Goal: Task Accomplishment & Management: Manage account settings

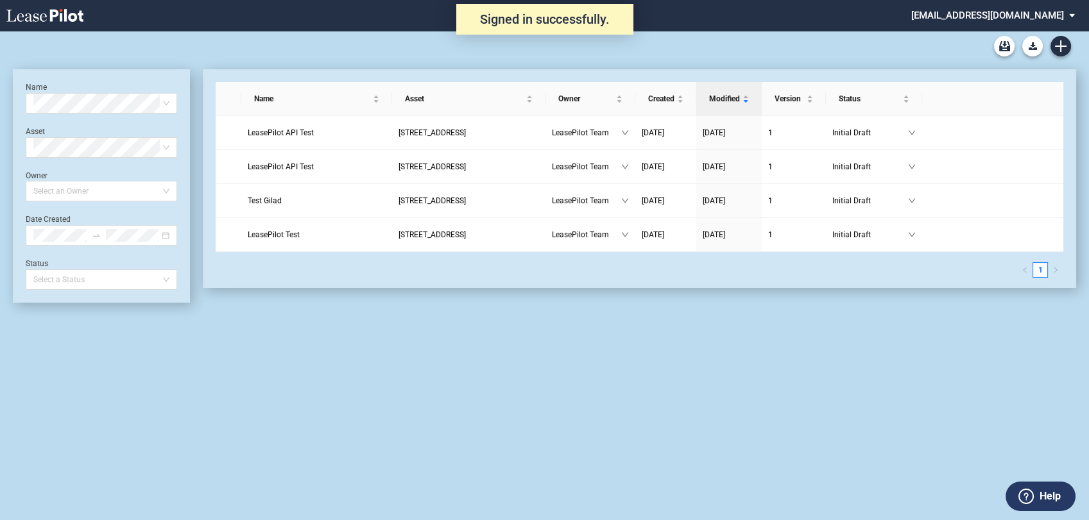
click at [1031, 12] on md-select "[EMAIL_ADDRESS][DOMAIN_NAME] Change Password 2-Factor Authentication Admin Area…" at bounding box center [998, 14] width 176 height 29
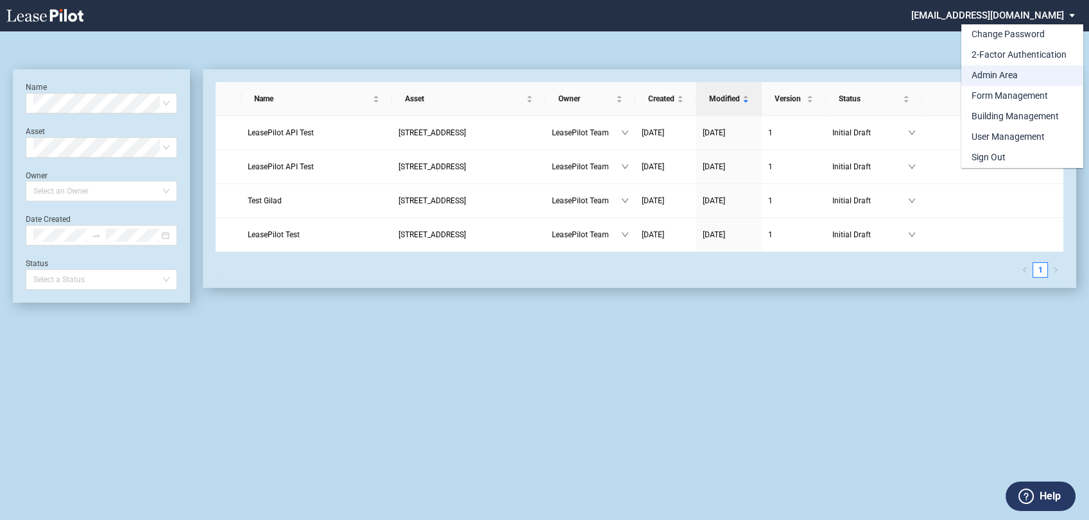
click at [1003, 73] on div "Admin Area" at bounding box center [995, 75] width 46 height 13
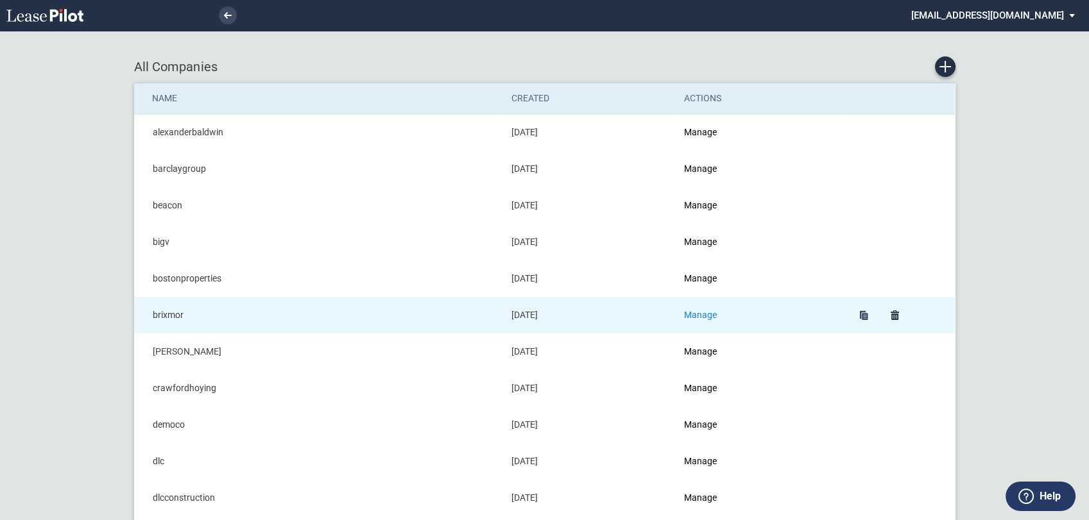
click at [705, 315] on link "Manage" at bounding box center [700, 315] width 33 height 10
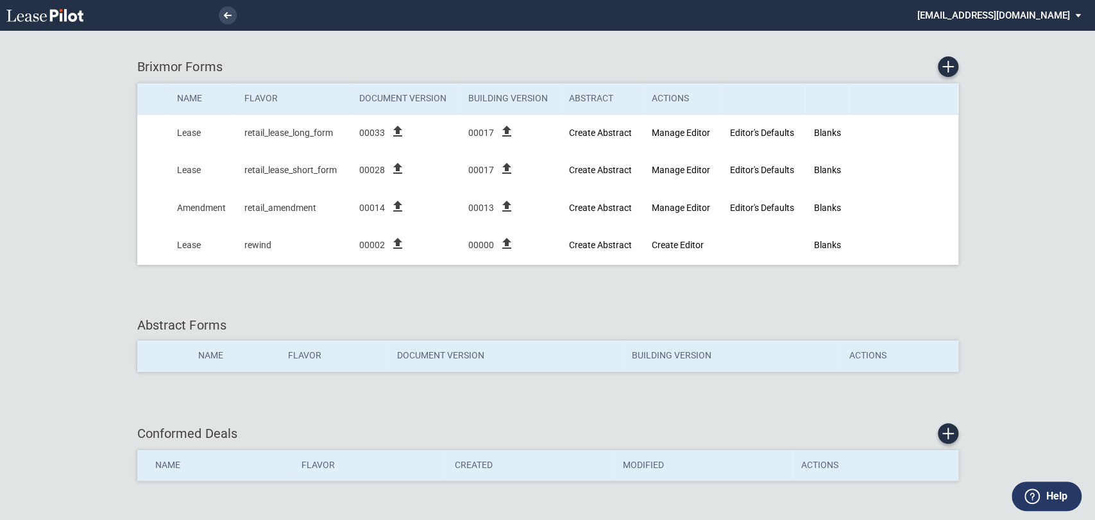
drag, startPoint x: 1041, startPoint y: 21, endPoint x: 1050, endPoint y: 26, distance: 10.3
click at [1041, 20] on md-select "admin@leasepilot.co Change Password 2-Factor Authentication Admin Area Form Man…" at bounding box center [1004, 14] width 176 height 29
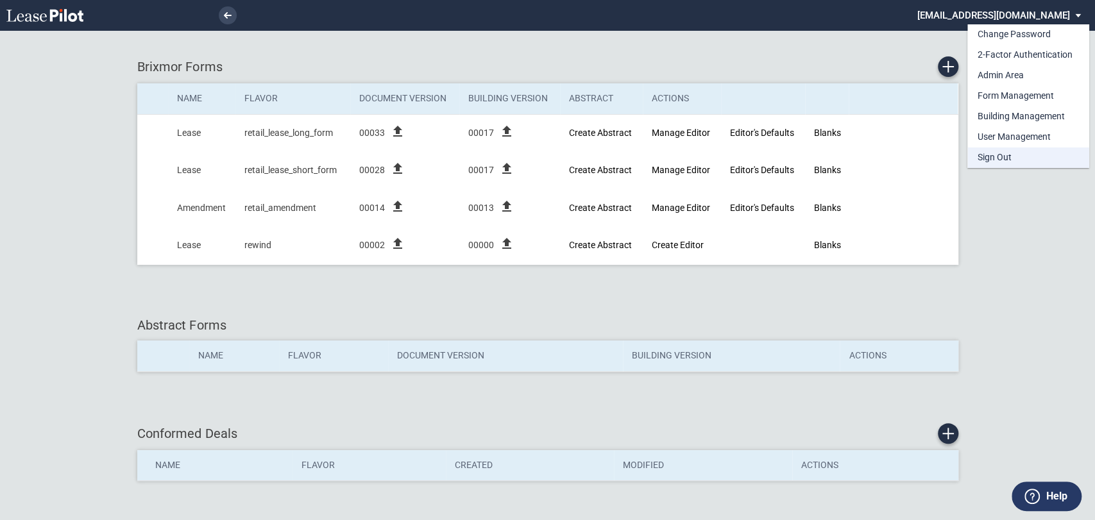
click at [1034, 155] on md-option "Sign Out" at bounding box center [1029, 158] width 122 height 21
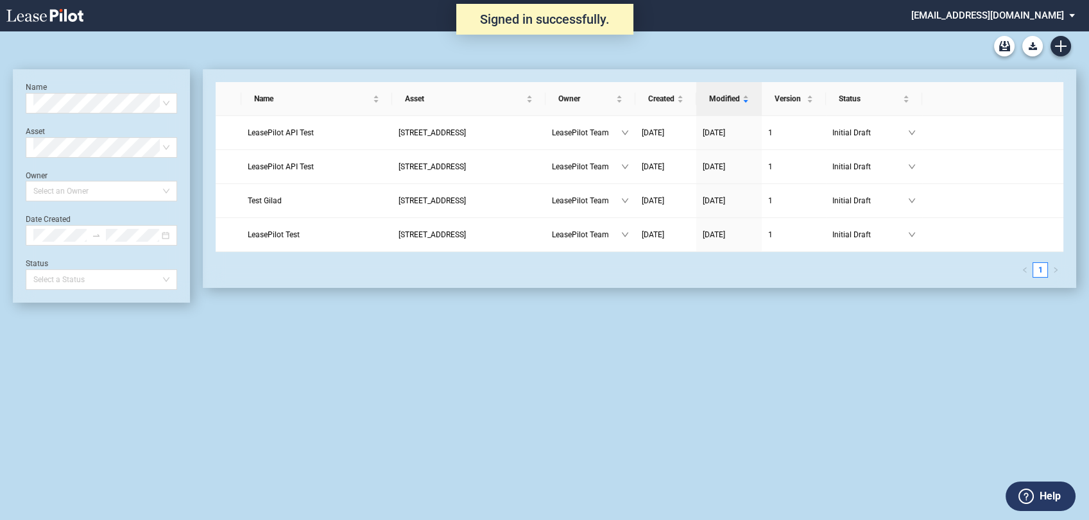
click at [1025, 13] on md-select "[EMAIL_ADDRESS][DOMAIN_NAME] Change Password 2-Factor Authentication Admin Area…" at bounding box center [998, 14] width 176 height 29
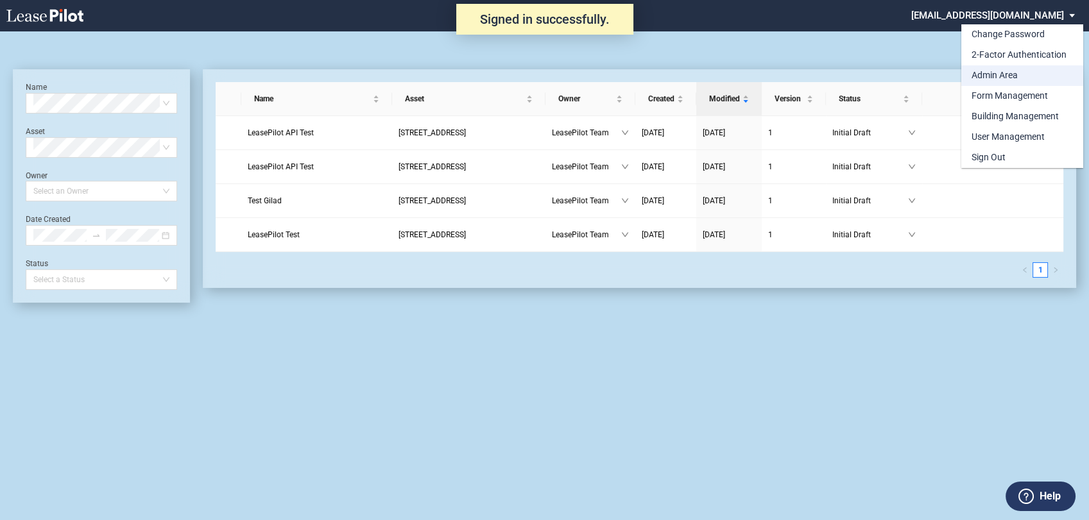
click at [1003, 69] on div "Admin Area" at bounding box center [995, 75] width 46 height 13
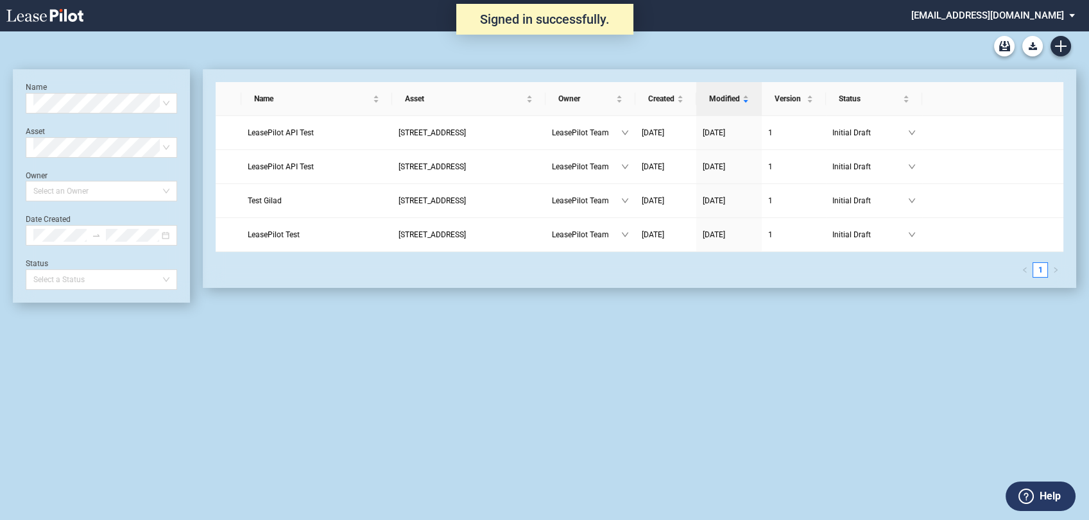
scroll to position [31, 0]
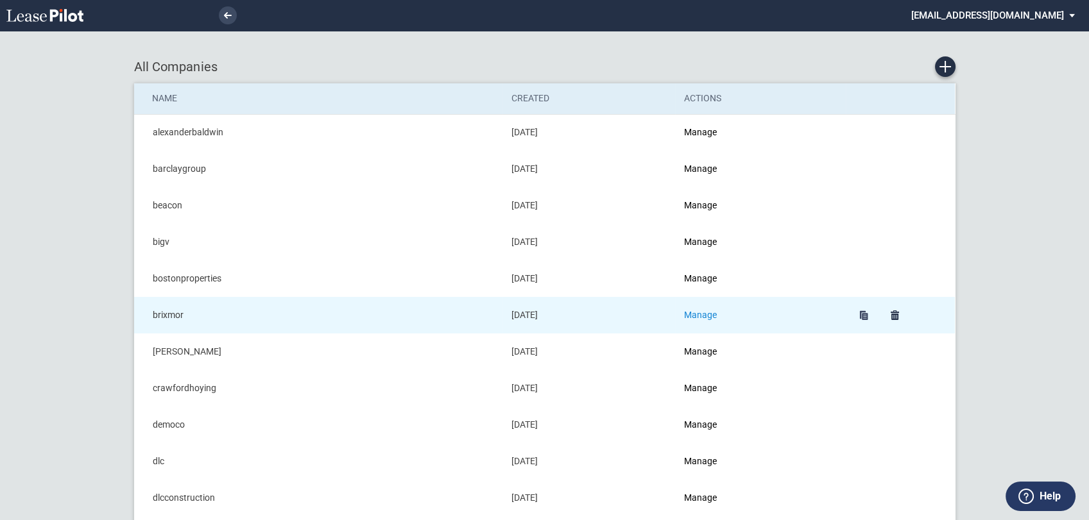
click at [707, 314] on link "Manage" at bounding box center [700, 315] width 33 height 10
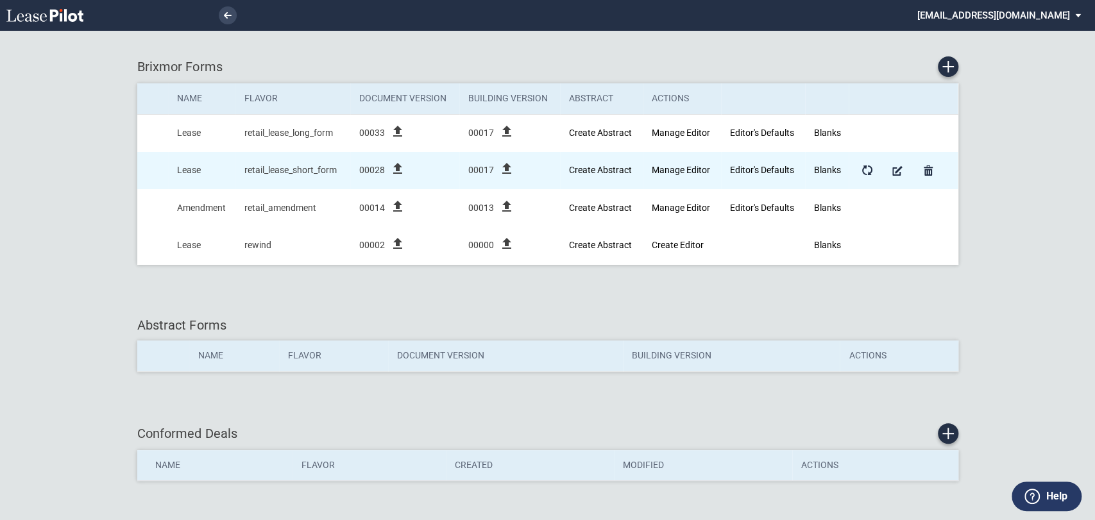
click at [396, 169] on icon "file_upload" at bounding box center [397, 168] width 15 height 15
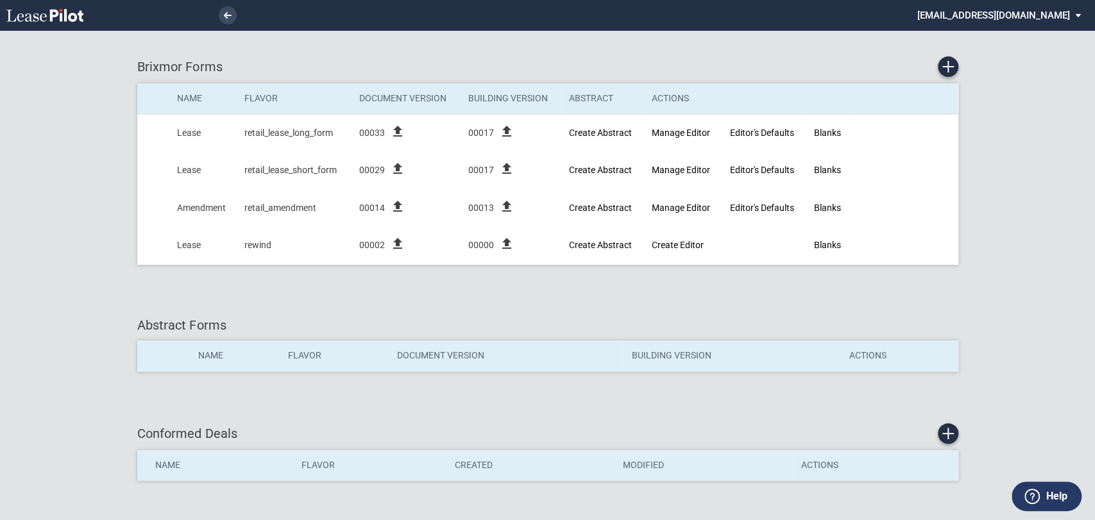
click at [1040, 17] on md-select "admin@leasepilot.co Change Password 2-Factor Authentication Admin Area Form Man…" at bounding box center [1004, 14] width 176 height 29
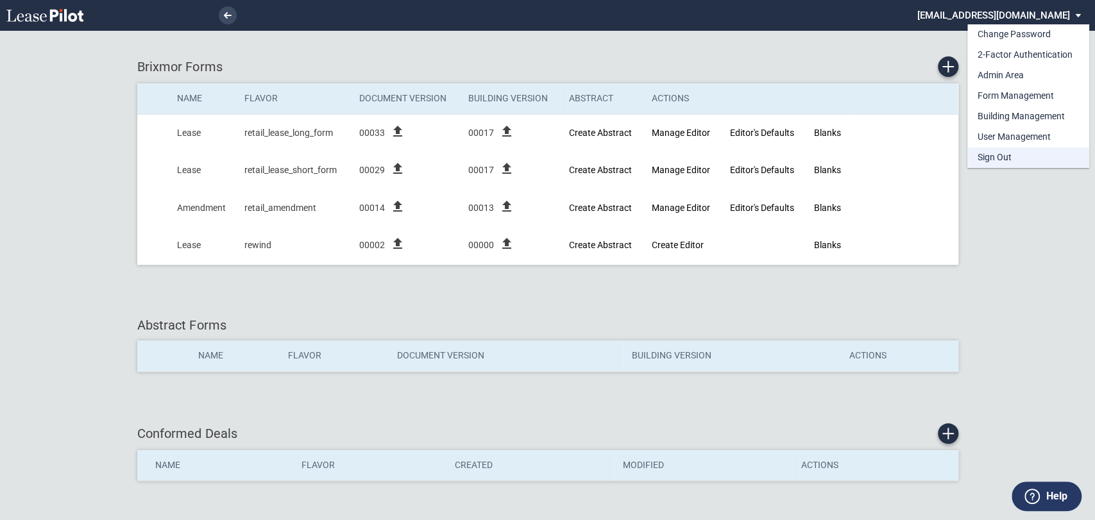
click at [1033, 160] on md-option "Sign Out" at bounding box center [1029, 158] width 122 height 21
